Goal: Transaction & Acquisition: Purchase product/service

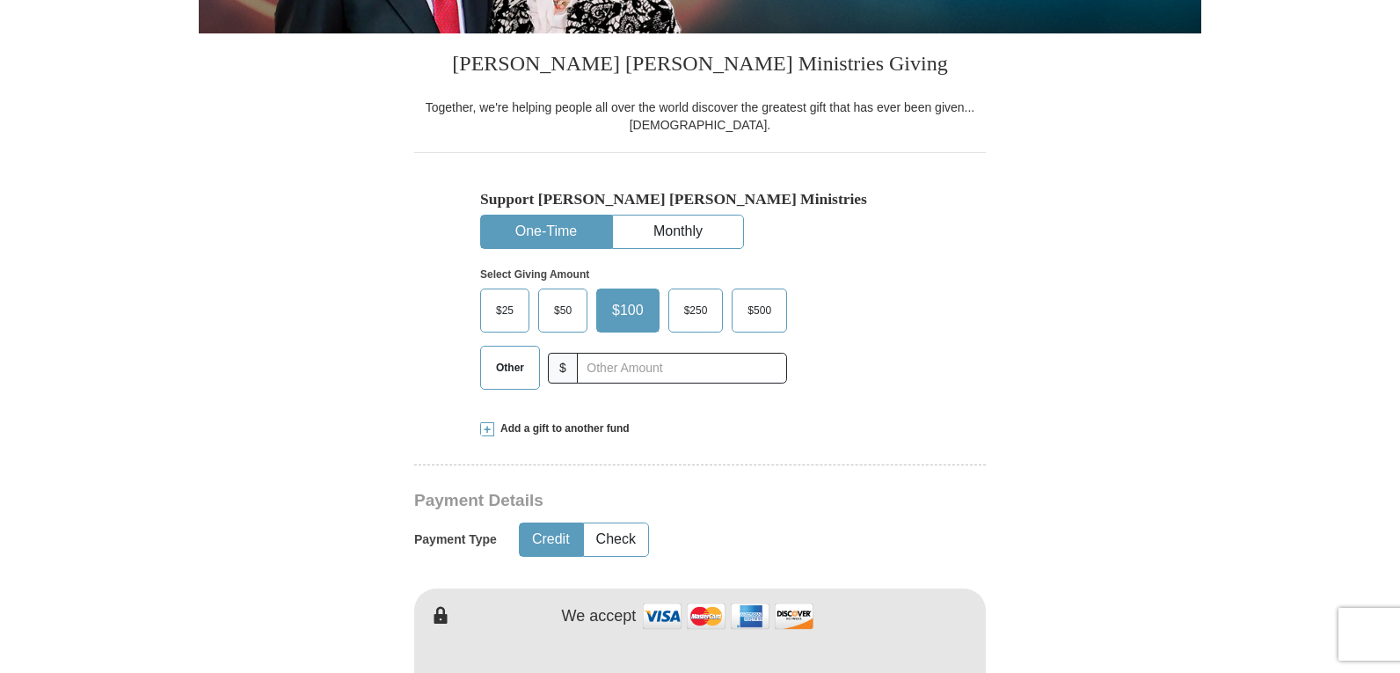
scroll to position [440, 0]
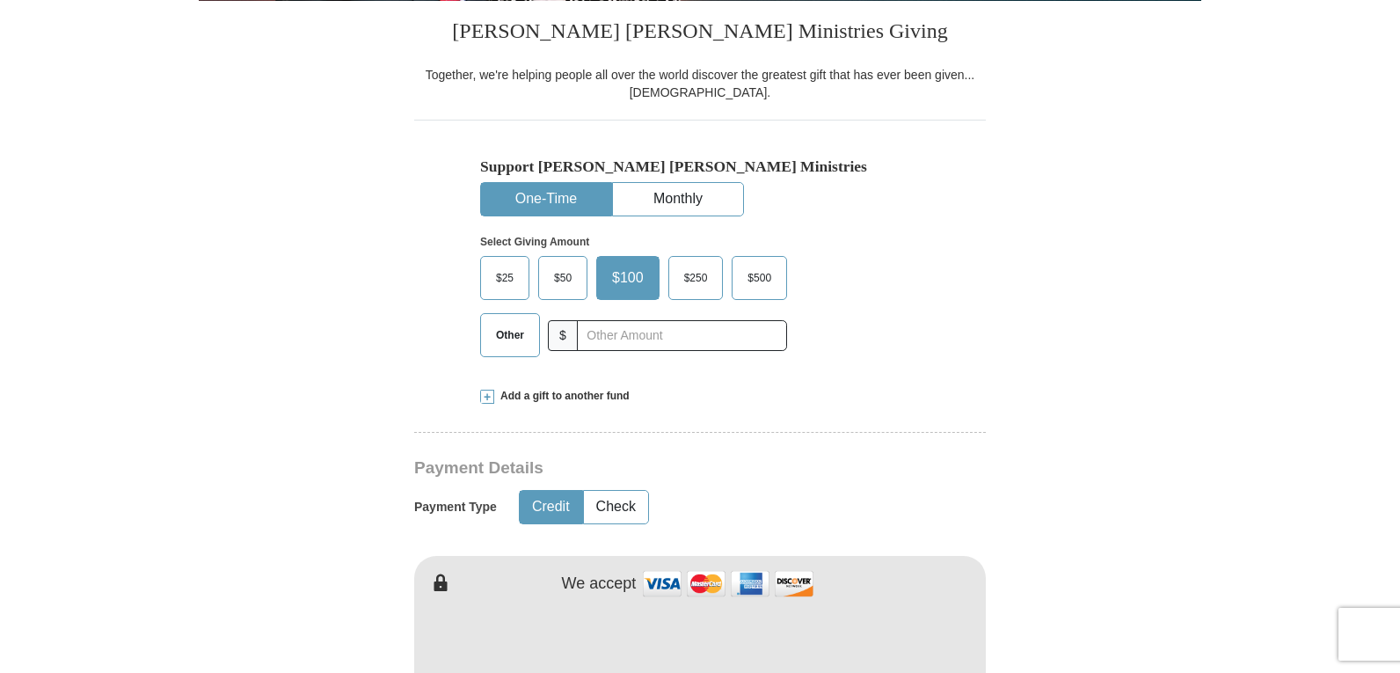
click at [520, 340] on span "Other" at bounding box center [510, 335] width 46 height 26
click at [0, 0] on input "Other" at bounding box center [0, 0] width 0 height 0
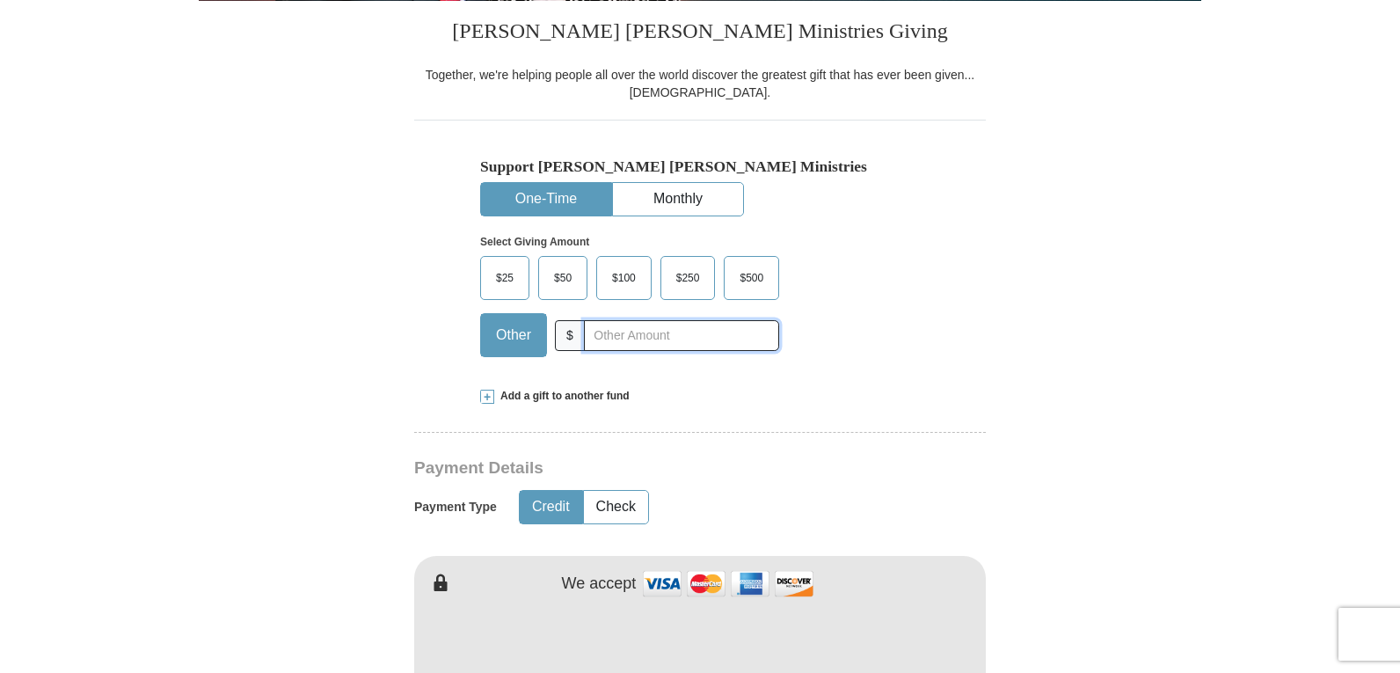
click at [630, 338] on input "text" at bounding box center [681, 335] width 195 height 31
type input "25.00"
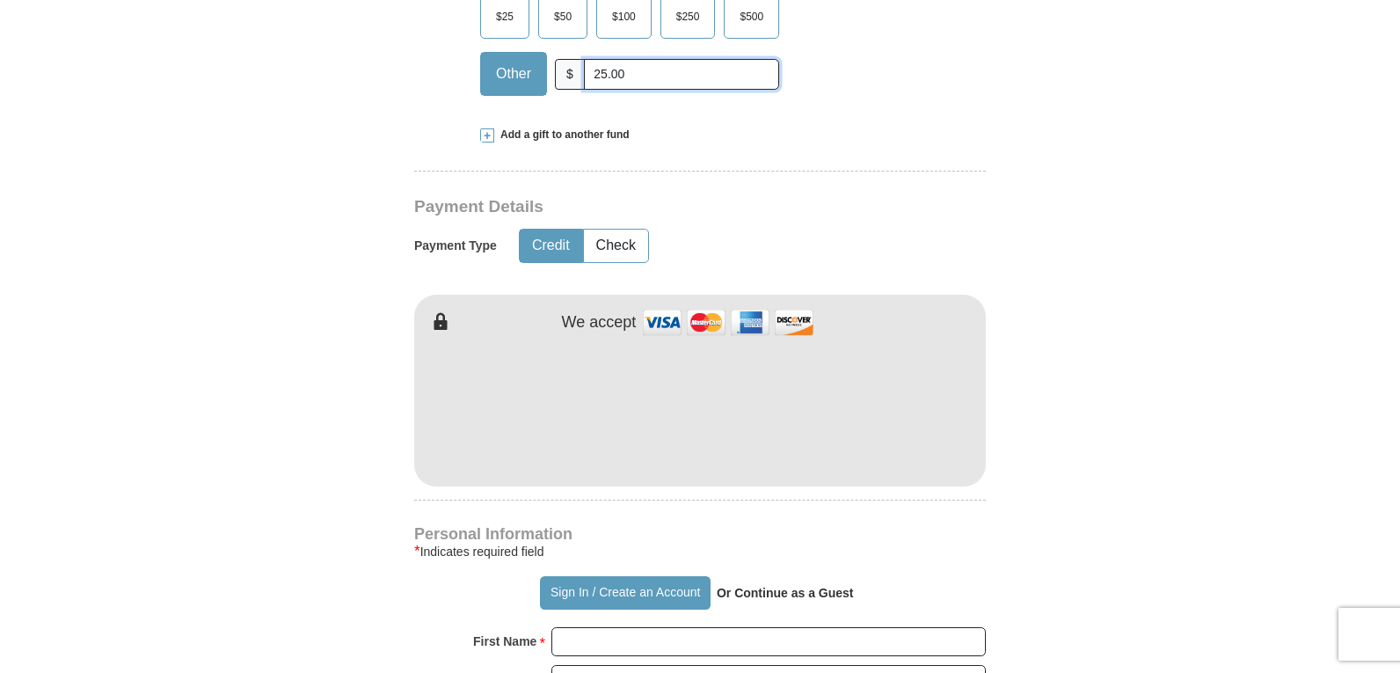
scroll to position [703, 0]
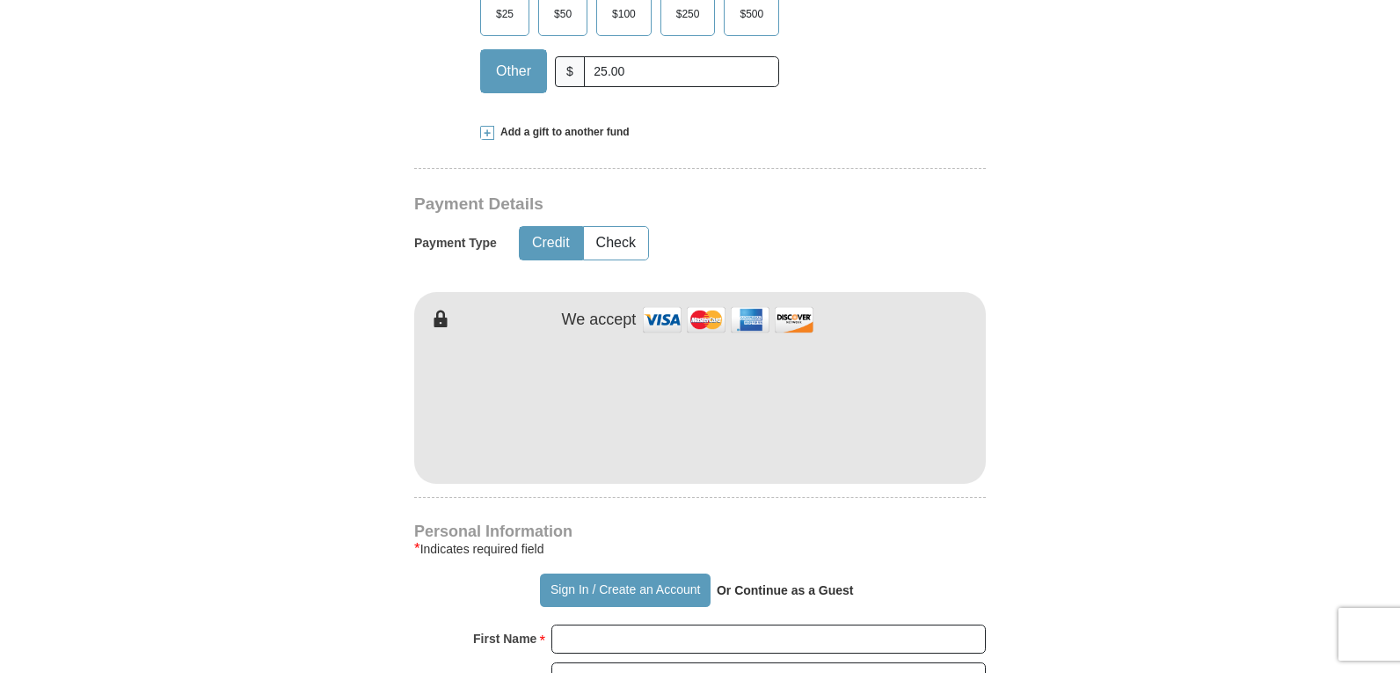
click at [564, 127] on span "Add a gift to another fund" at bounding box center [561, 132] width 135 height 15
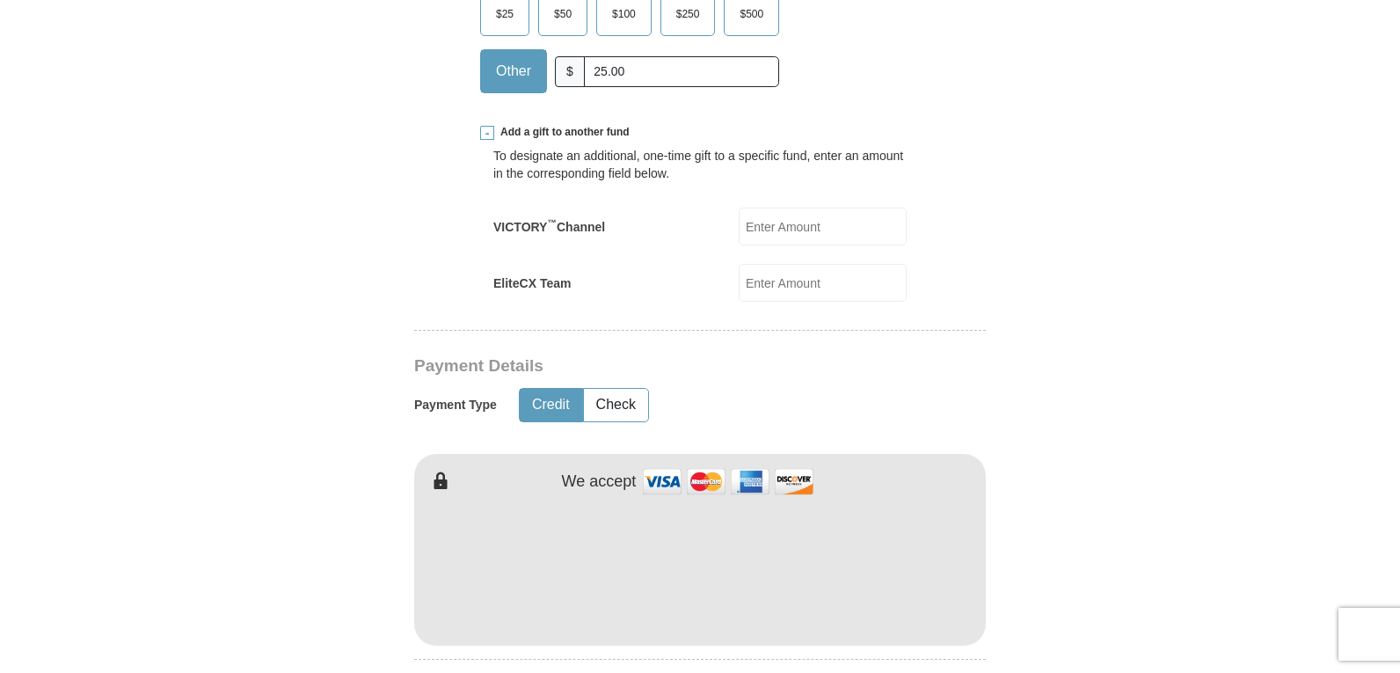
click at [812, 279] on input "EliteCX Team" at bounding box center [823, 283] width 168 height 38
drag, startPoint x: 642, startPoint y: 70, endPoint x: 467, endPoint y: 50, distance: 176.1
click at [783, 280] on input "EliteCX Team" at bounding box center [823, 283] width 168 height 38
type input "25.00"
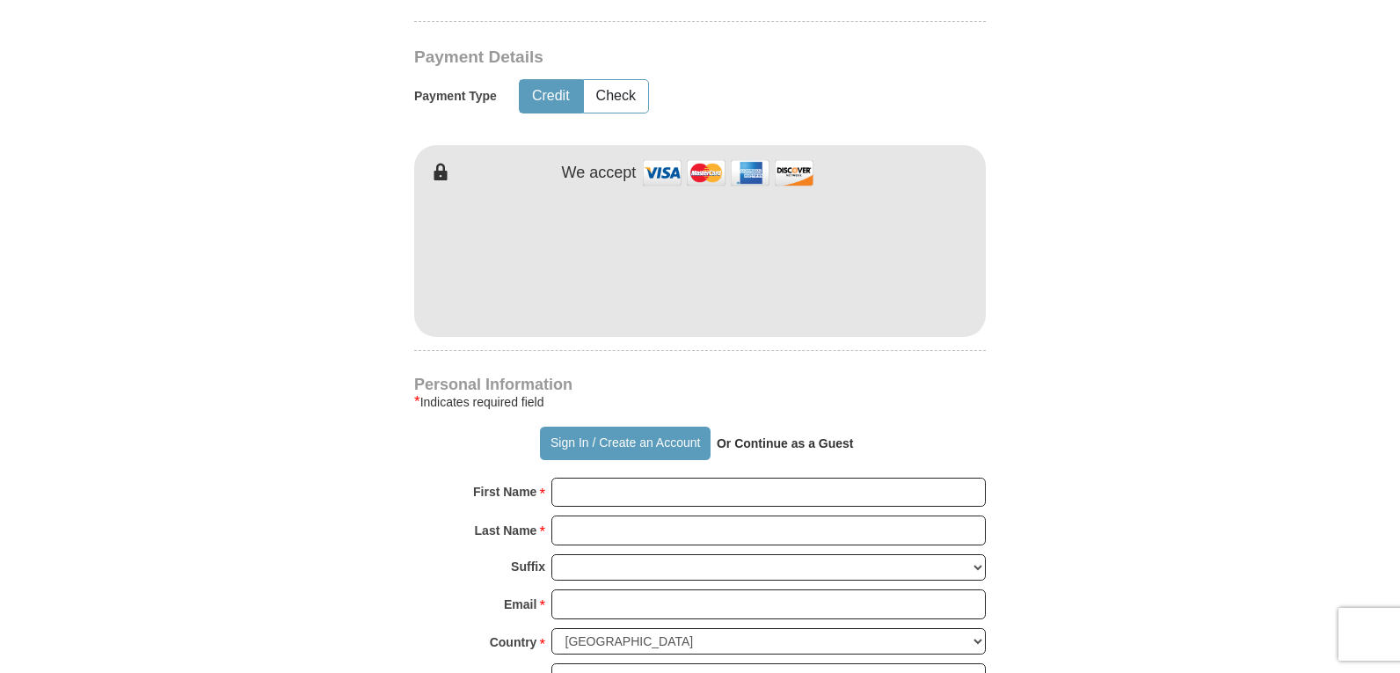
scroll to position [1055, 0]
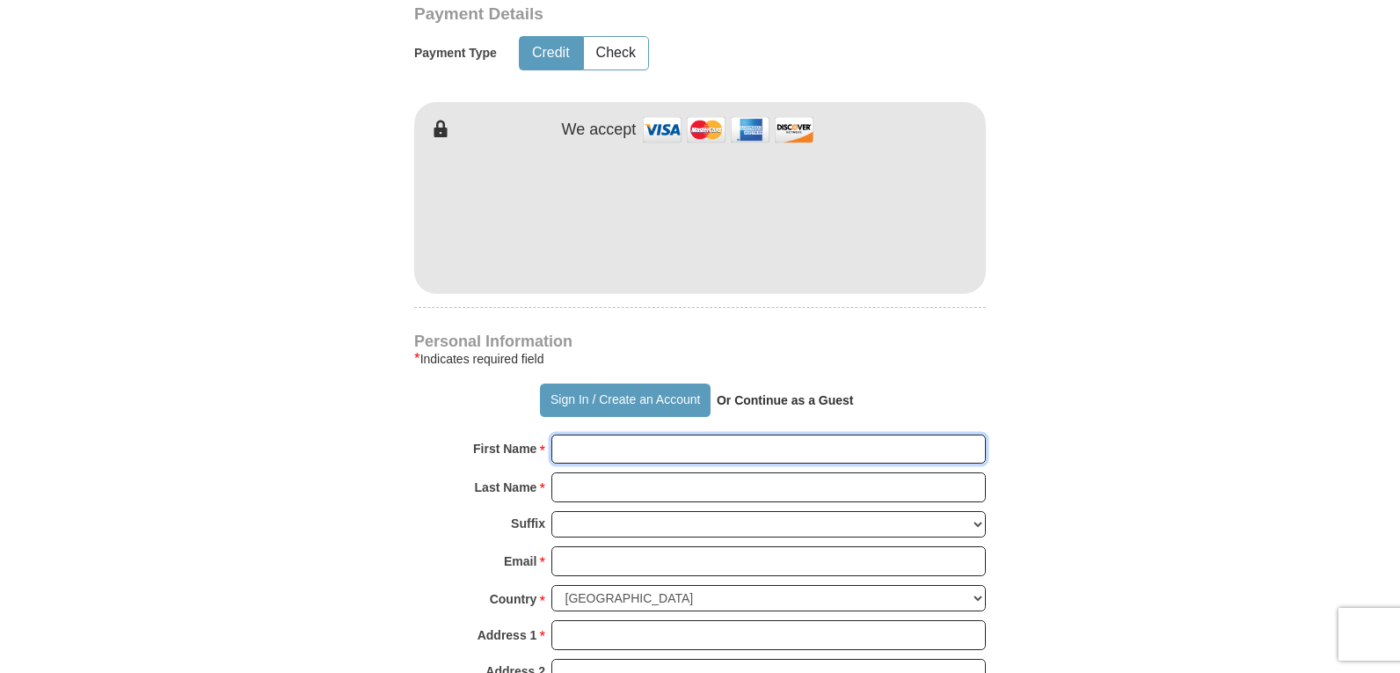
click at [610, 451] on input "First Name *" at bounding box center [768, 449] width 434 height 30
type input "[PERSON_NAME]"
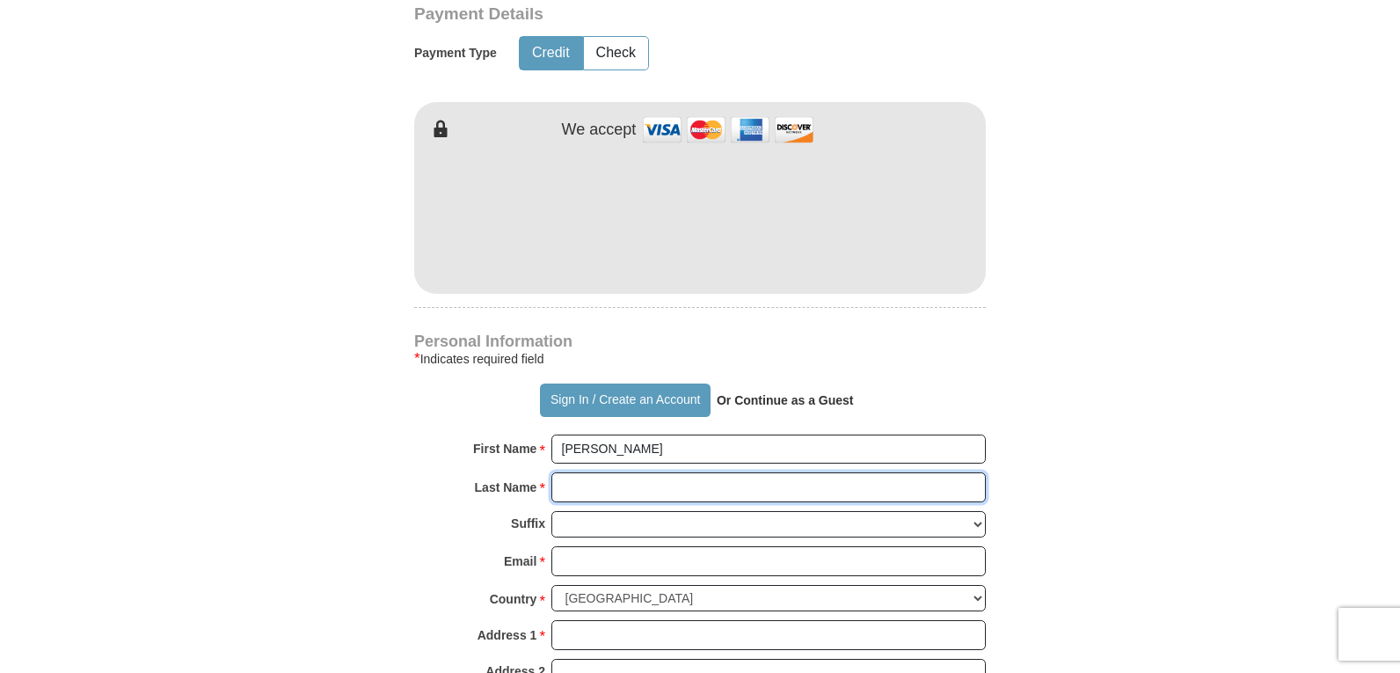
click at [646, 494] on input "Last Name *" at bounding box center [768, 487] width 434 height 30
type input "[PERSON_NAME]"
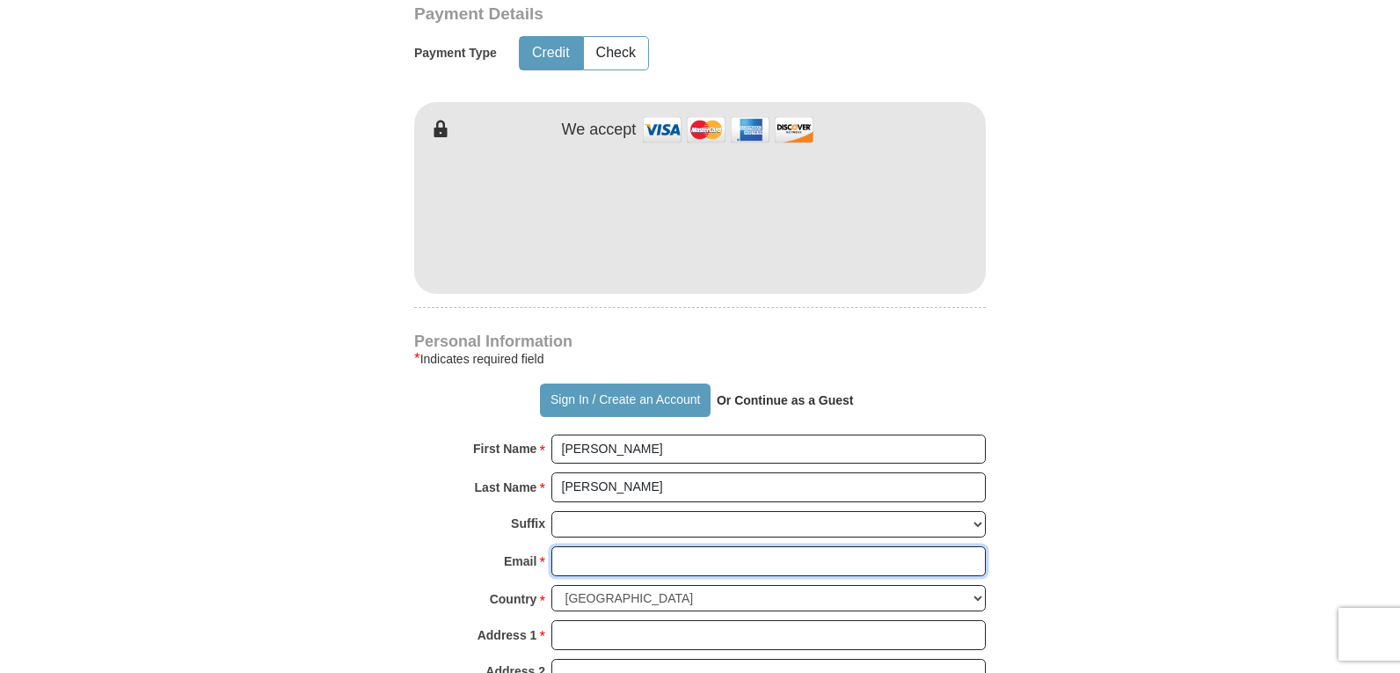
click at [623, 567] on input "Email *" at bounding box center [768, 561] width 434 height 30
type input "[EMAIL_ADDRESS][DOMAIN_NAME]"
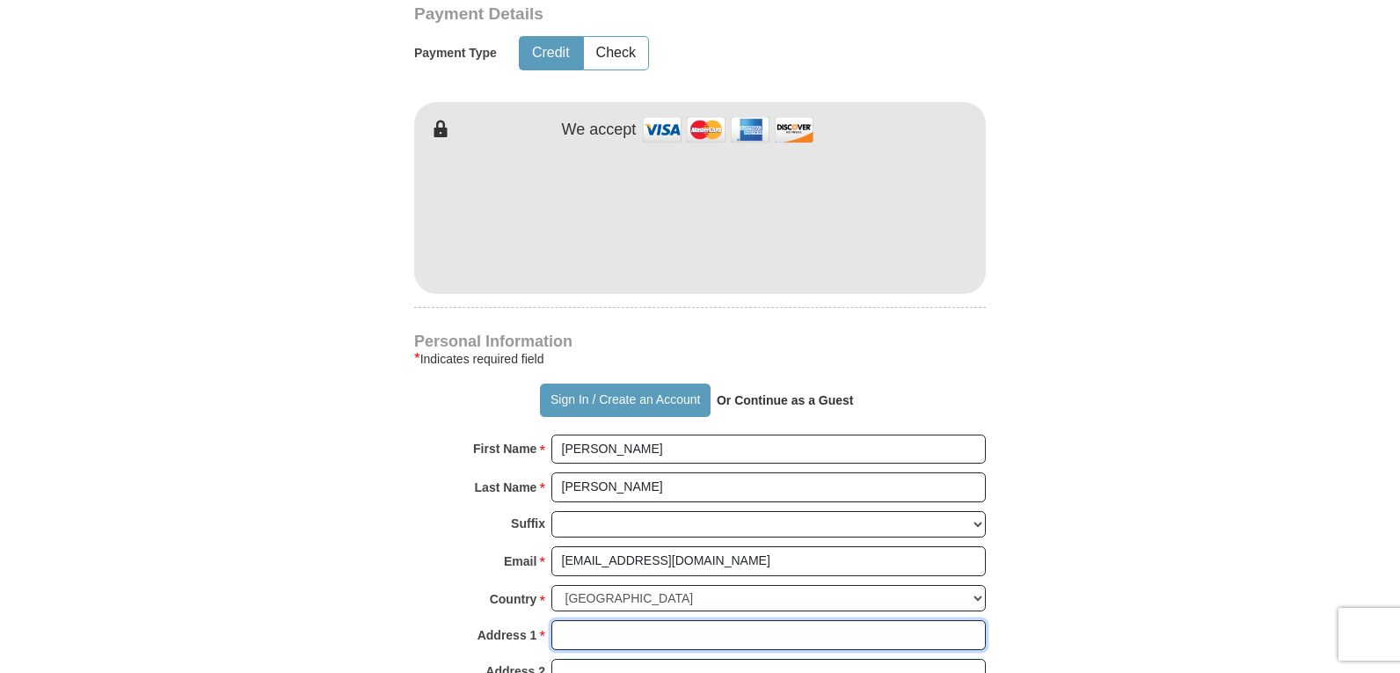
type input "[STREET_ADDRESS][PERSON_NAME]"
type input "Lehigh Acres"
select select "FL"
type input "33971"
type input "2395959734"
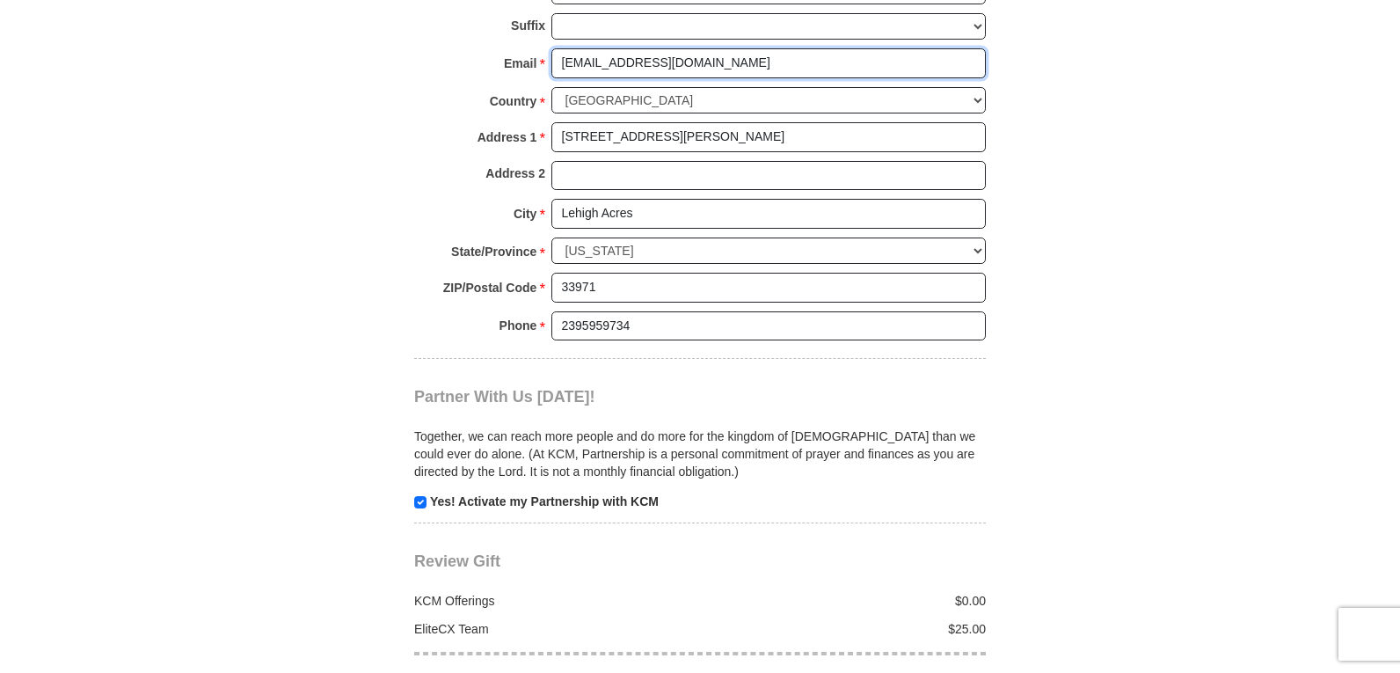
scroll to position [1934, 0]
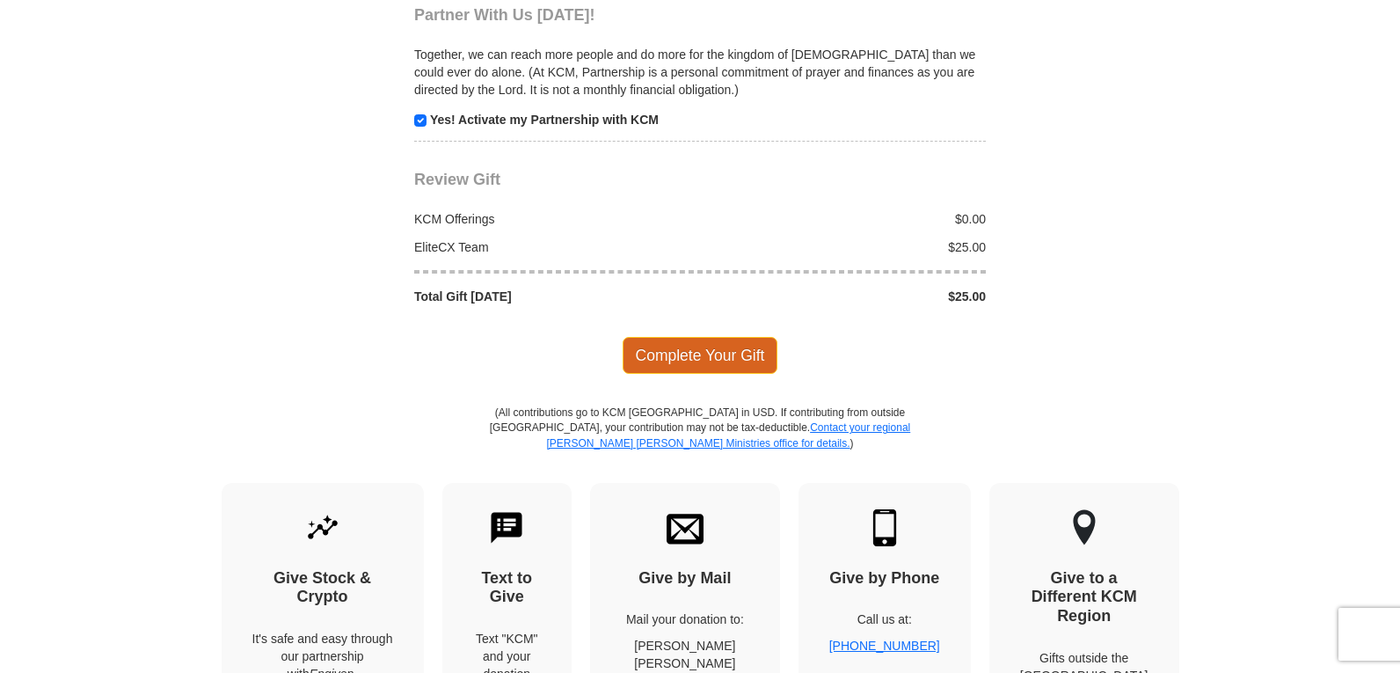
click at [725, 356] on span "Complete Your Gift" at bounding box center [701, 355] width 156 height 37
